Goal: Task Accomplishment & Management: Complete application form

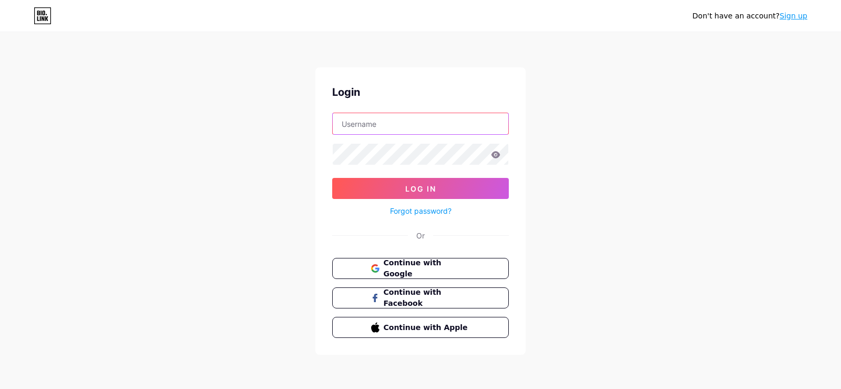
click at [431, 125] on input "text" at bounding box center [421, 123] width 176 height 21
click at [349, 128] on input "text" at bounding box center [421, 123] width 176 height 21
click at [391, 298] on span "Continue with Facebook" at bounding box center [427, 298] width 88 height 23
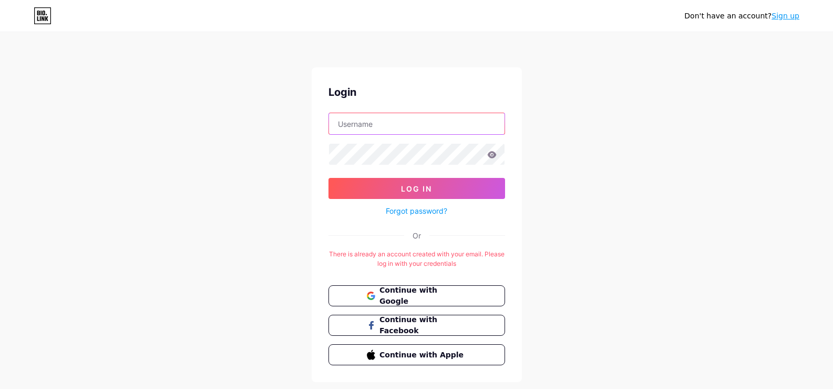
click at [433, 119] on input "text" at bounding box center [417, 123] width 176 height 21
